Goal: Obtain resource: Obtain resource

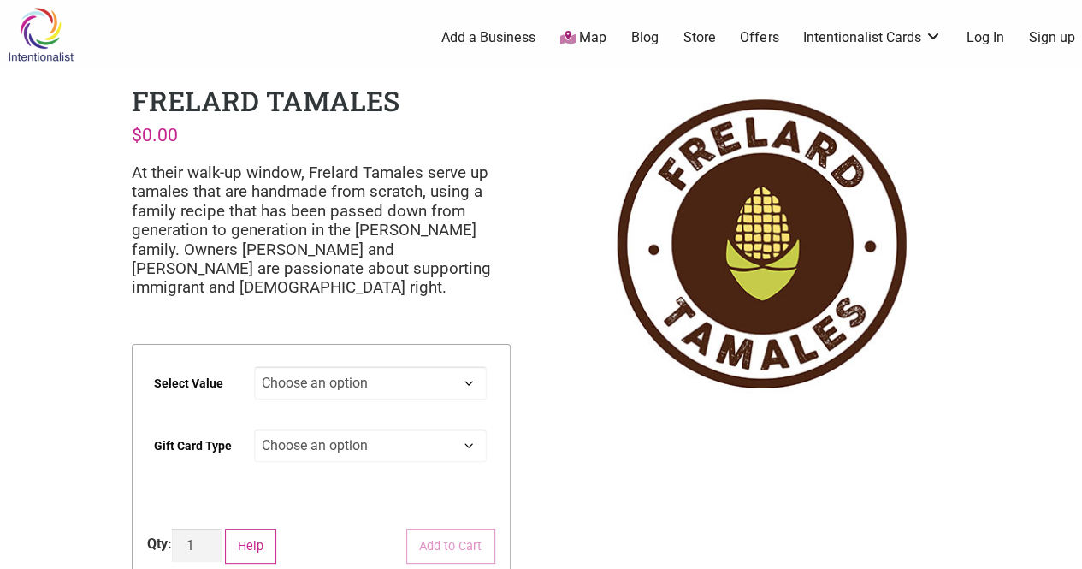
click at [24, 42] on img at bounding box center [40, 35] width 81 height 56
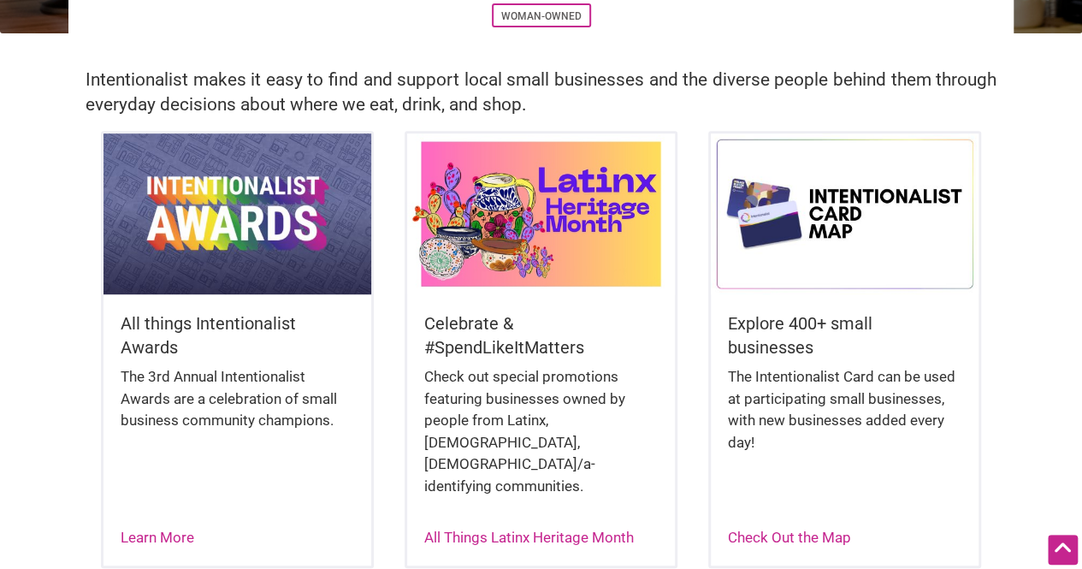
scroll to position [352, 0]
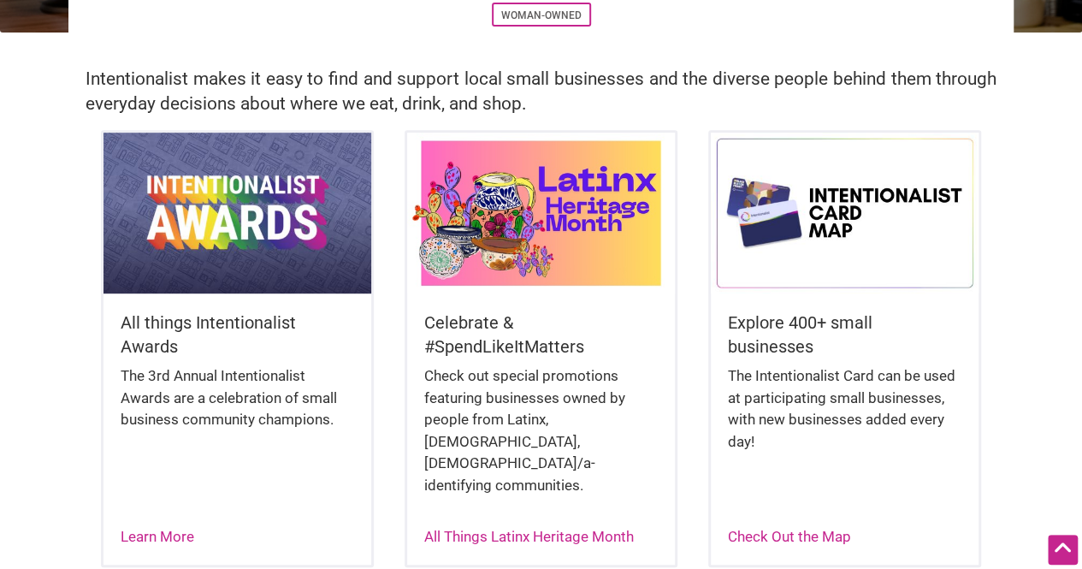
click at [563, 302] on div "Celebrate & #SpendLikeItMatters Check out special promotions featuring business…" at bounding box center [541, 420] width 269 height 254
click at [507, 528] on link "All Things Latinx Heritage Month" at bounding box center [529, 536] width 210 height 17
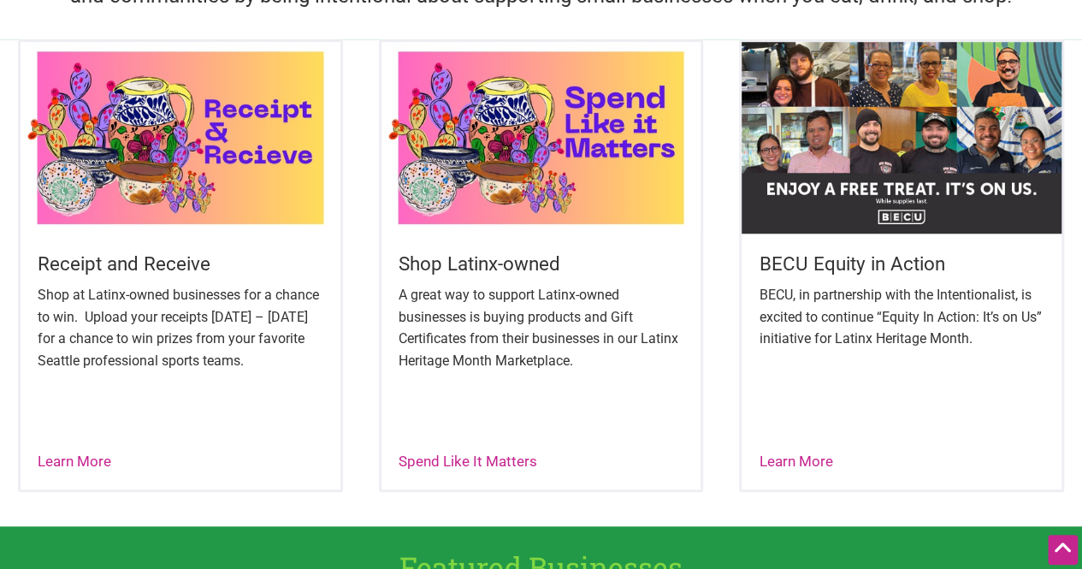
scroll to position [613, 0]
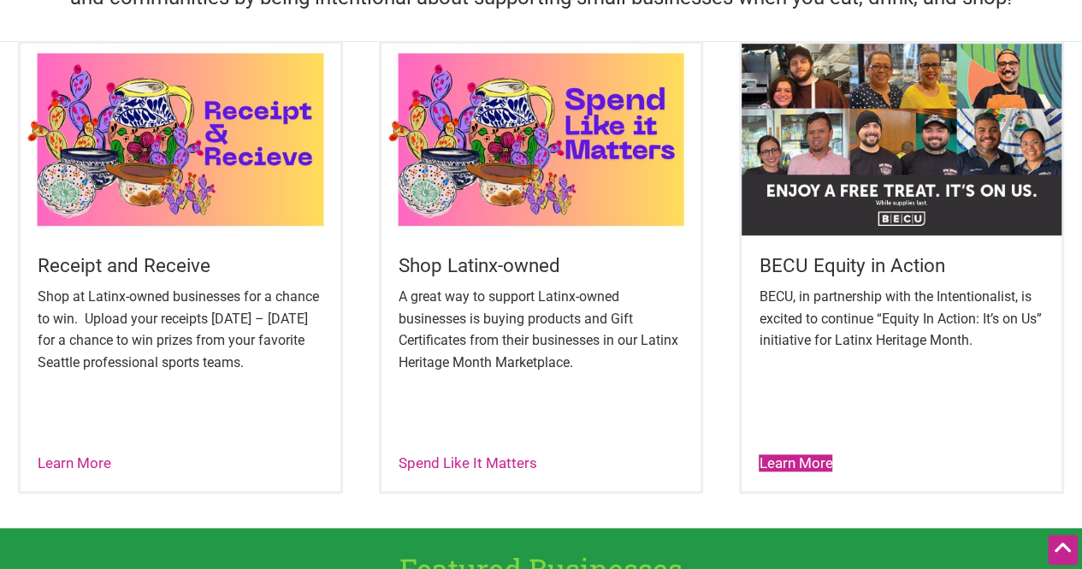
click at [819, 454] on link "Learn More" at bounding box center [796, 462] width 74 height 17
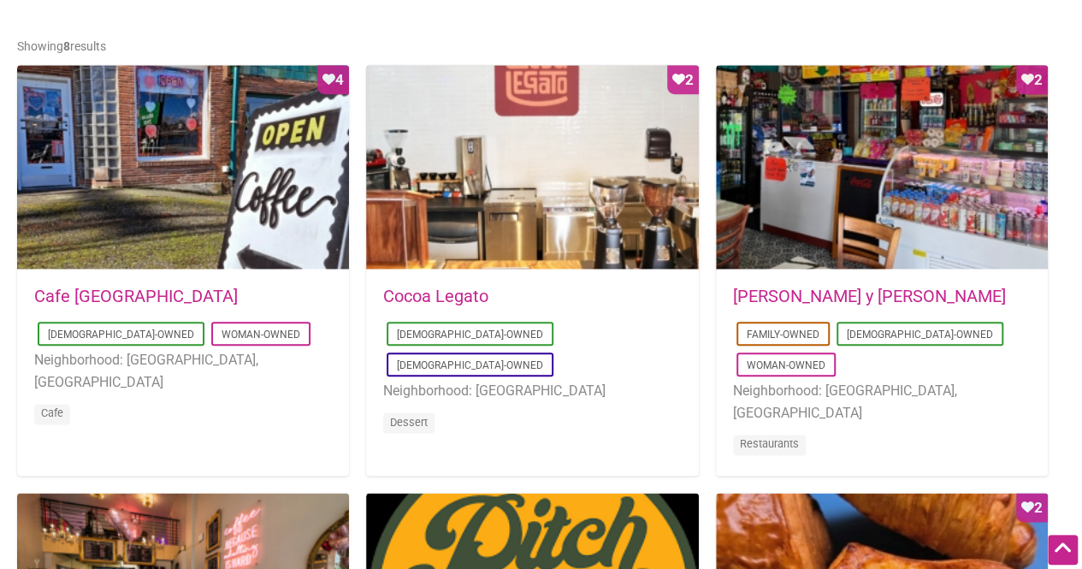
scroll to position [822, 0]
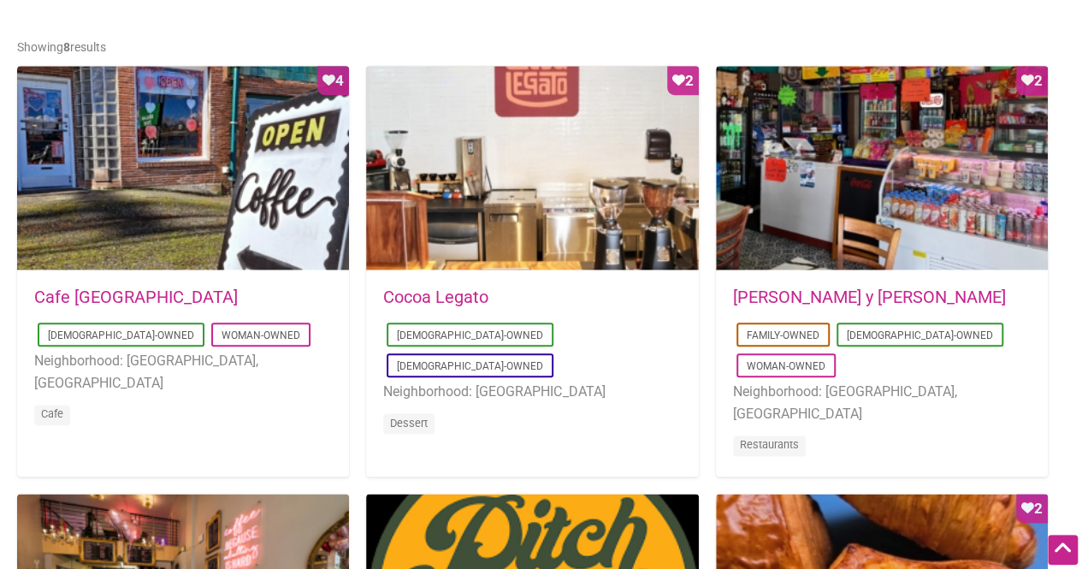
click at [453, 293] on link "Cocoa Legato" at bounding box center [435, 297] width 105 height 21
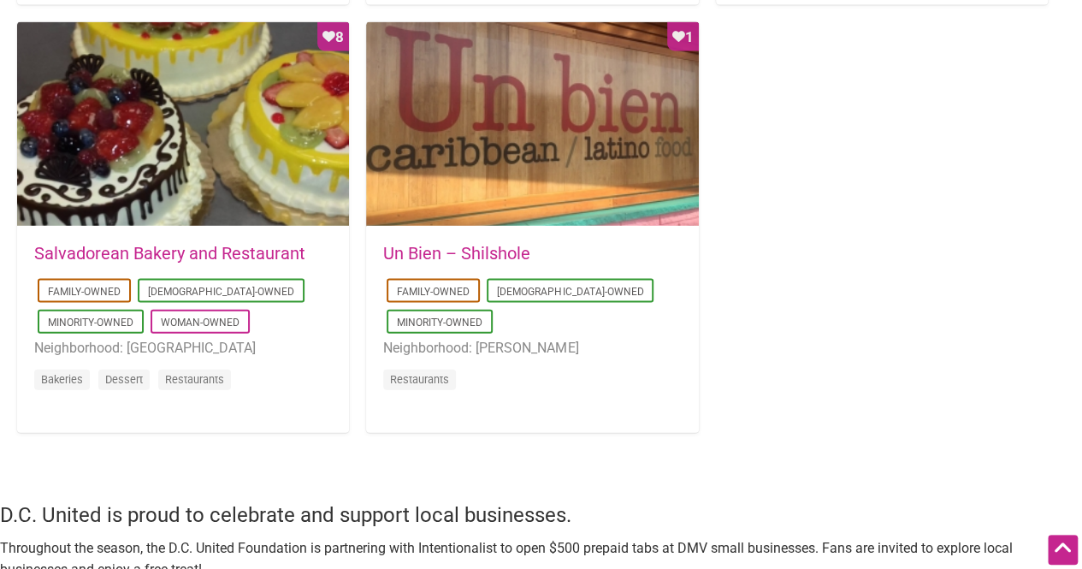
scroll to position [1722, 0]
click at [594, 329] on ul "Family-Owned Latino-Owned Minority-Owned Neighborhood: Ballard Restaurants" at bounding box center [532, 336] width 298 height 123
click at [506, 254] on link "Un Bien – Shilshole" at bounding box center [456, 252] width 147 height 21
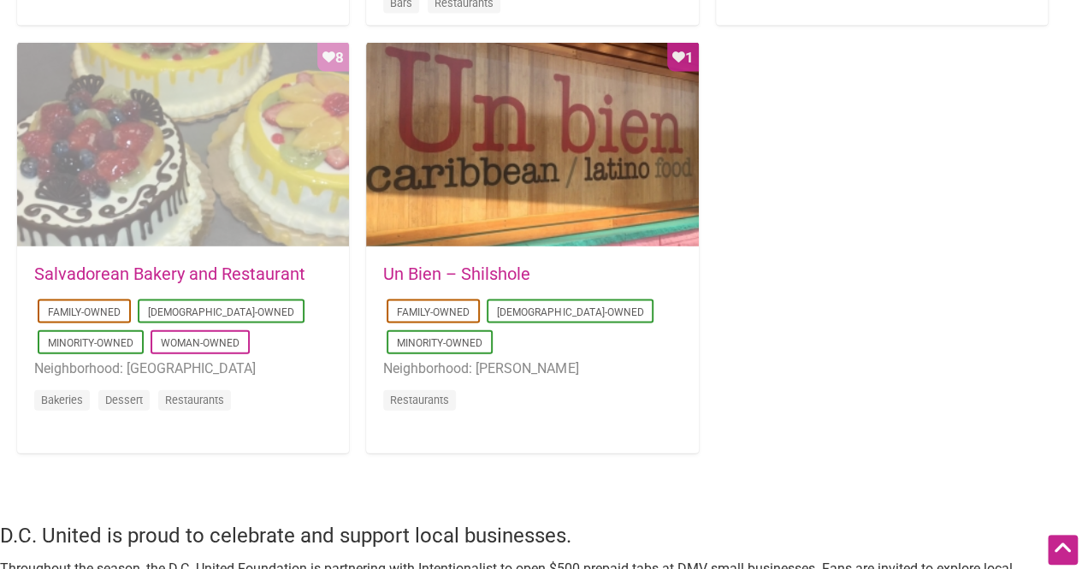
scroll to position [1700, 0]
click at [249, 230] on div "Favorite Count 8" at bounding box center [183, 146] width 332 height 205
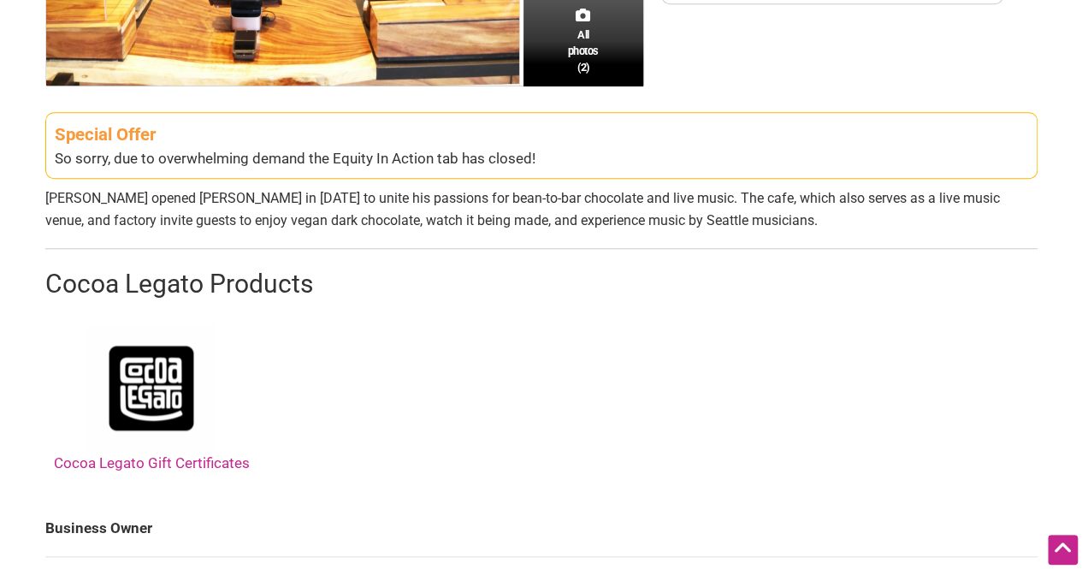
scroll to position [566, 0]
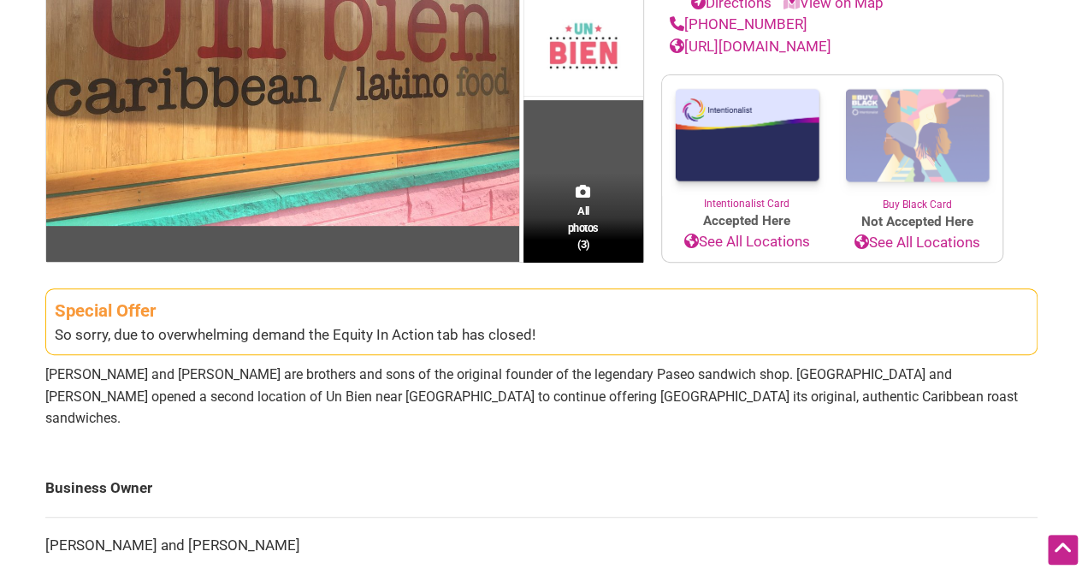
scroll to position [421, 0]
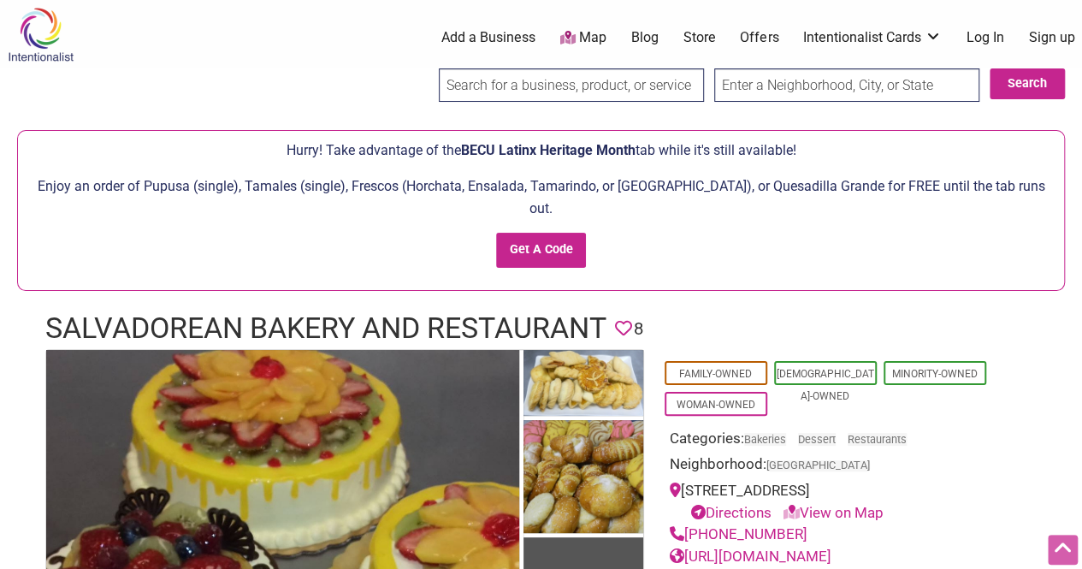
scroll to position [9, 0]
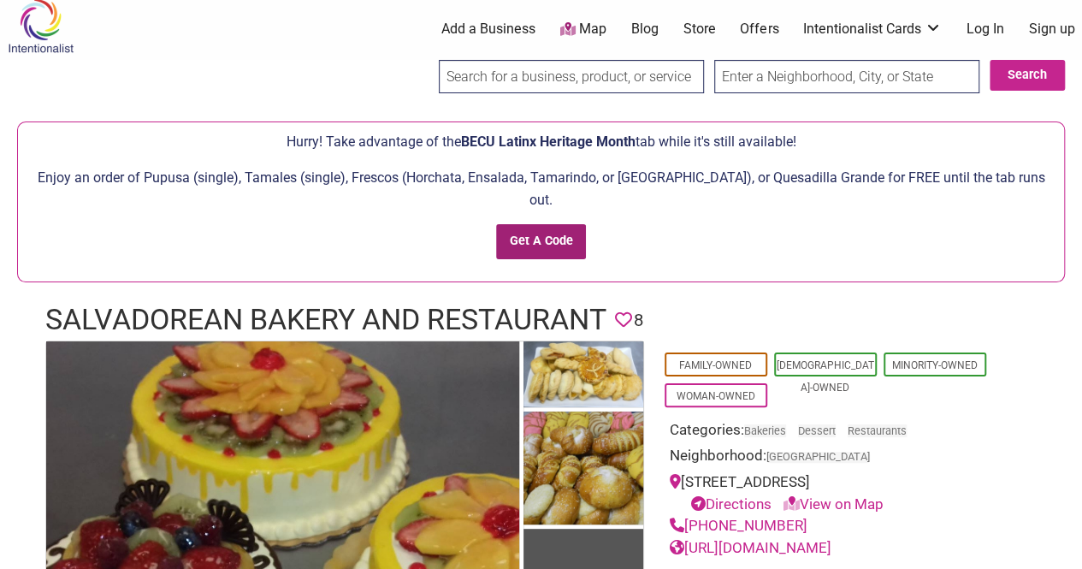
click at [577, 224] on input "Get A Code" at bounding box center [541, 241] width 90 height 35
